Goal: Transaction & Acquisition: Purchase product/service

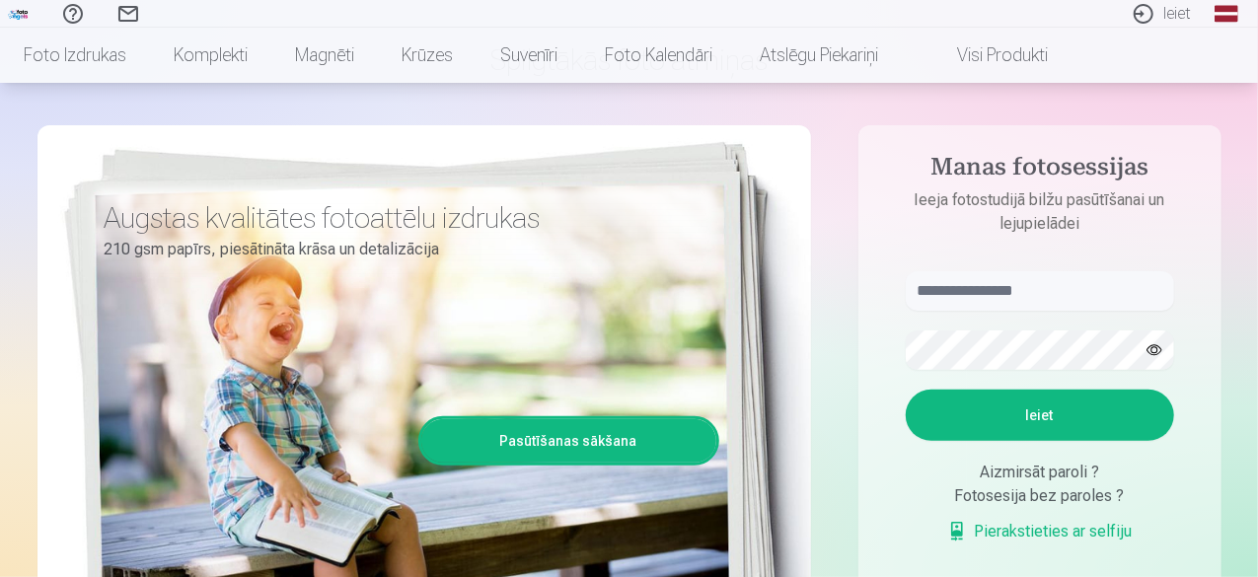
scroll to position [118, 0]
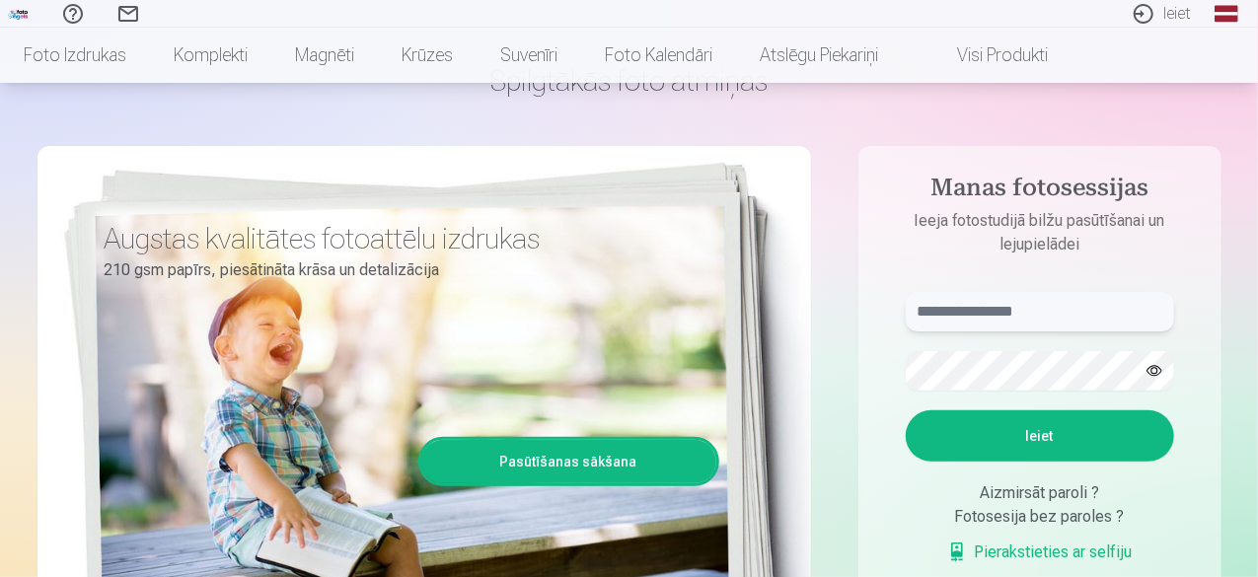
click at [1056, 319] on input "text" at bounding box center [1040, 311] width 268 height 39
type input "******"
click at [1109, 441] on button "Ieiet" at bounding box center [1040, 435] width 268 height 51
click at [1154, 363] on button "button" at bounding box center [1153, 370] width 37 height 37
click at [1087, 552] on link "Pierakstieties ar selfiju" at bounding box center [1039, 553] width 185 height 24
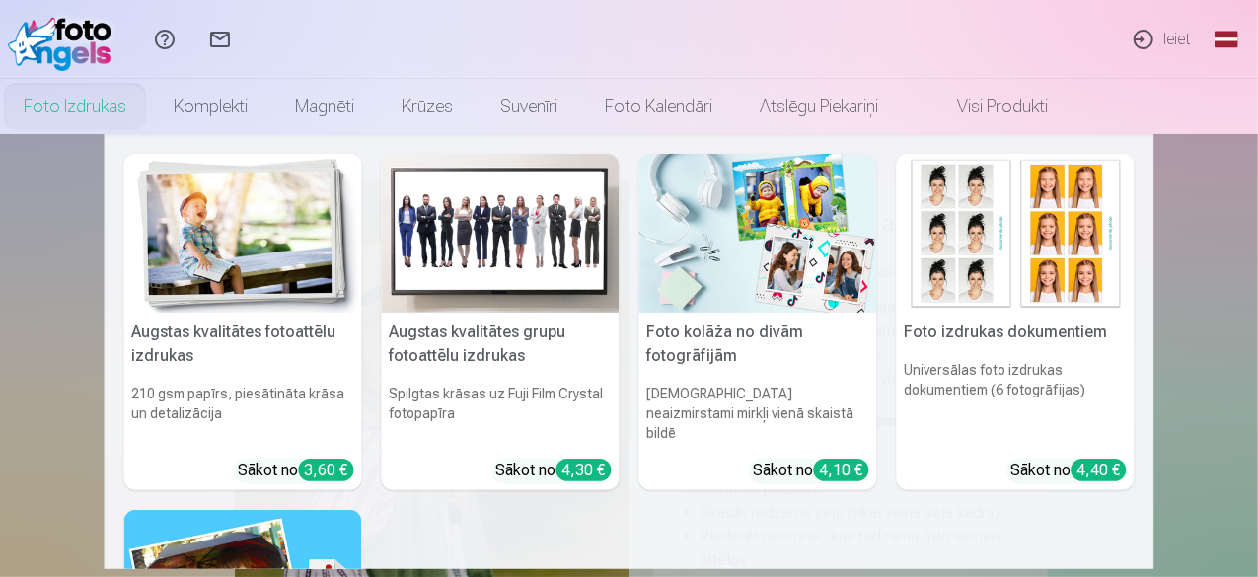
click at [150, 96] on link "Foto izdrukas" at bounding box center [75, 106] width 150 height 55
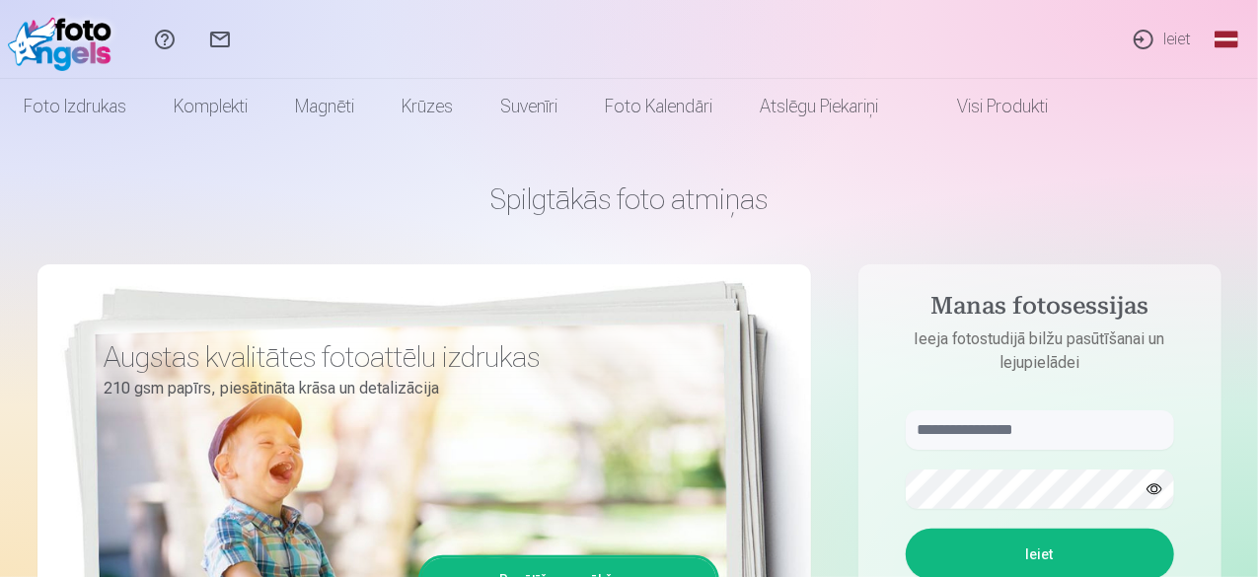
click at [1149, 496] on button "button" at bounding box center [1153, 489] width 37 height 37
click at [1152, 38] on link "Ieiet" at bounding box center [1161, 39] width 91 height 79
